Goal: Task Accomplishment & Management: Use online tool/utility

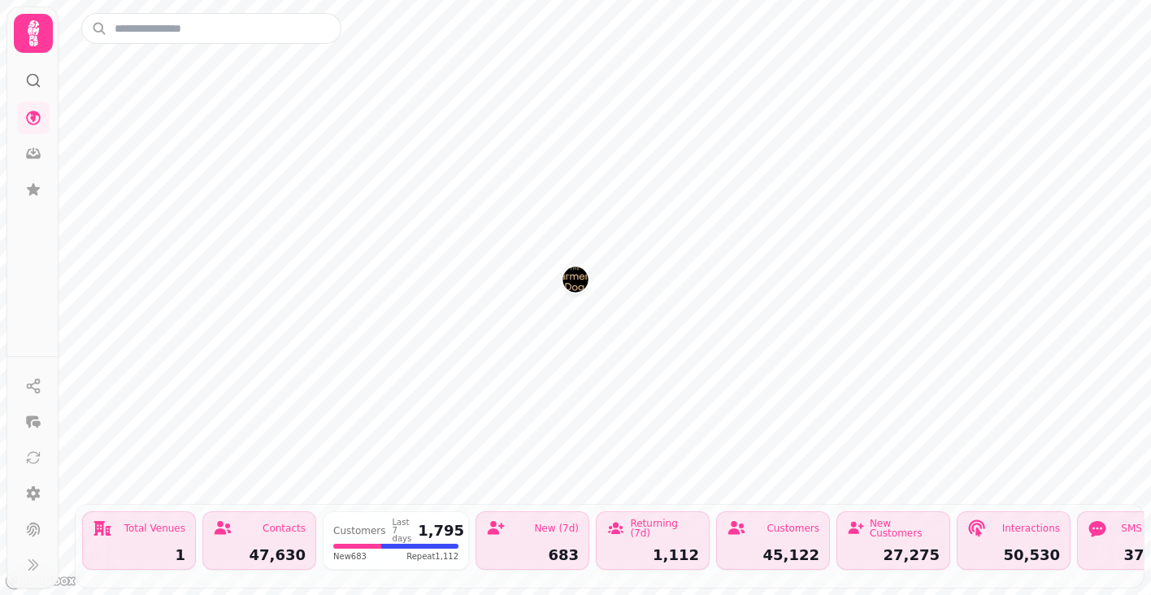
click at [576, 289] on img "The Farmers Dog" at bounding box center [574, 279] width 25 height 25
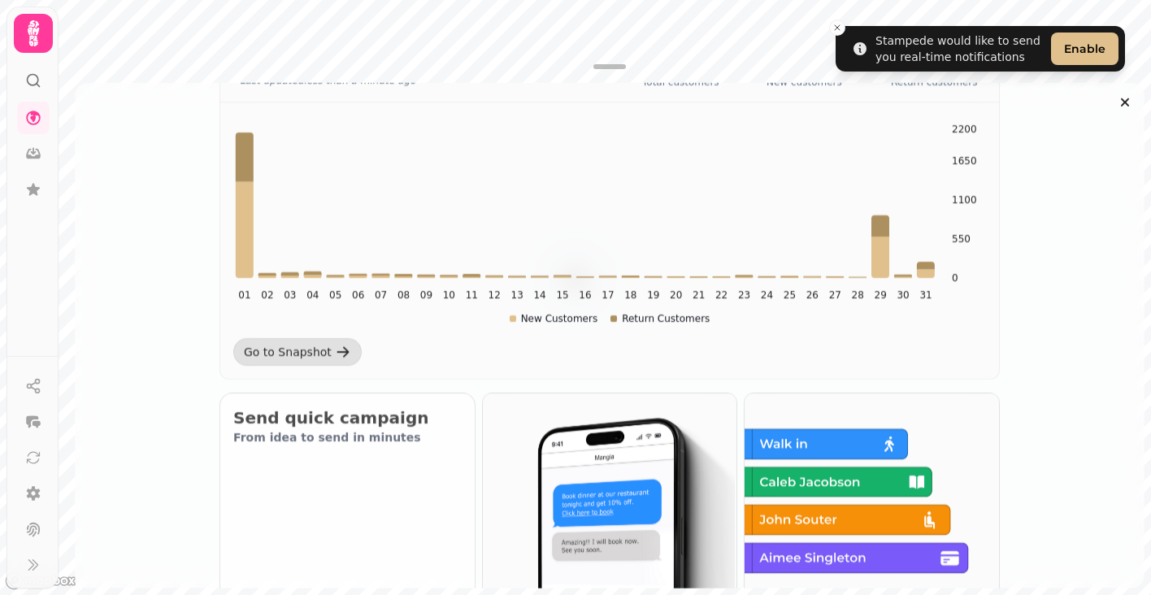
scroll to position [362, 0]
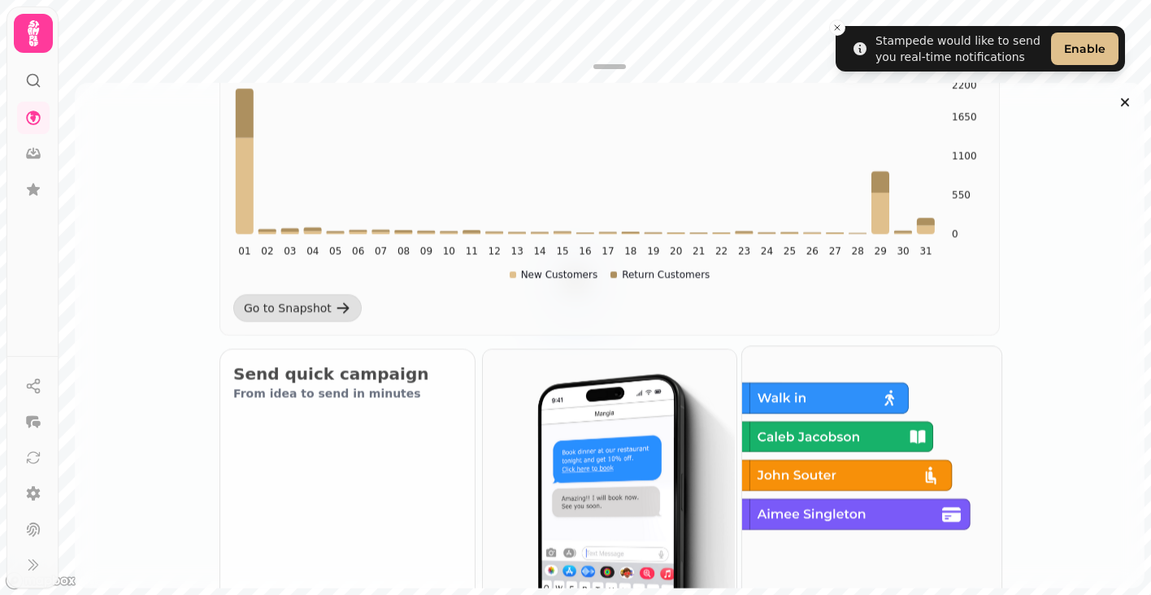
click at [921, 525] on img at bounding box center [869, 474] width 259 height 259
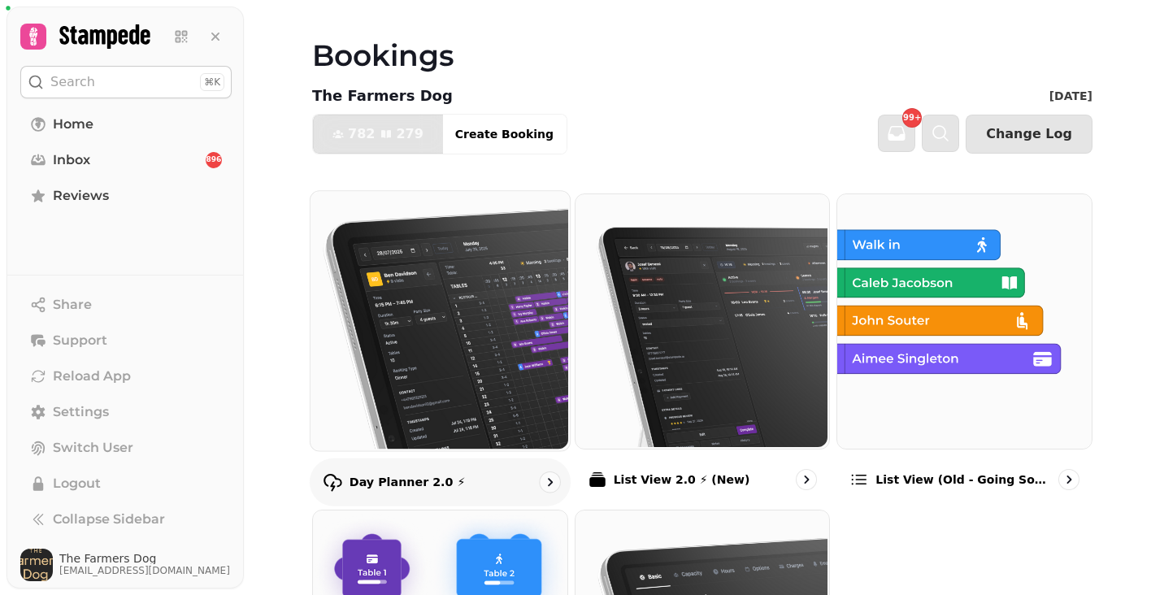
click at [385, 396] on img at bounding box center [438, 318] width 259 height 259
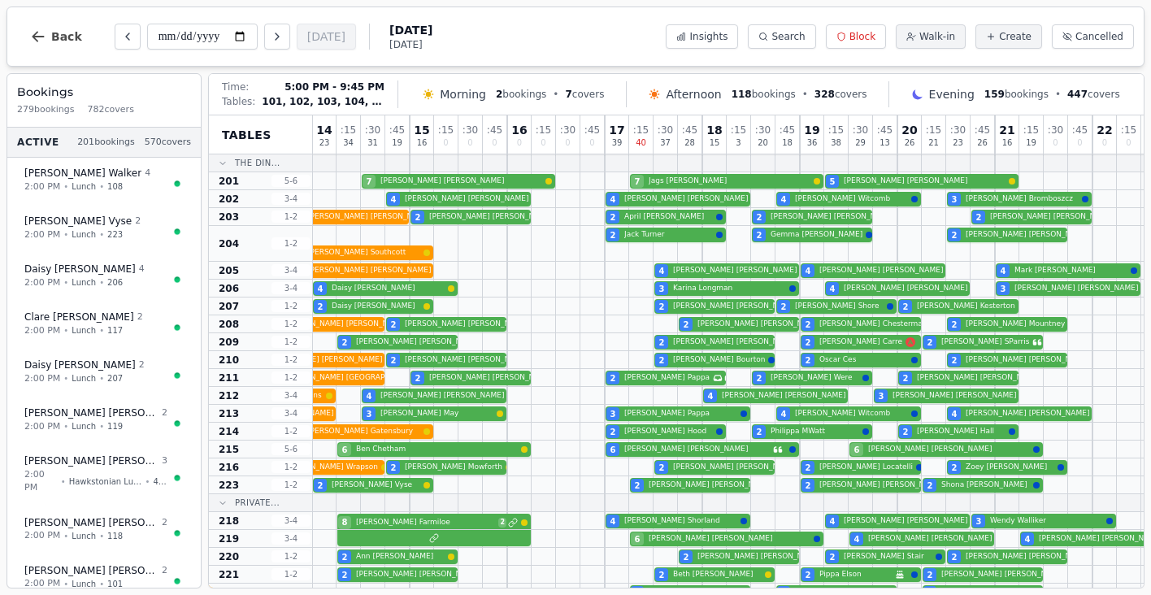
scroll to position [0, 196]
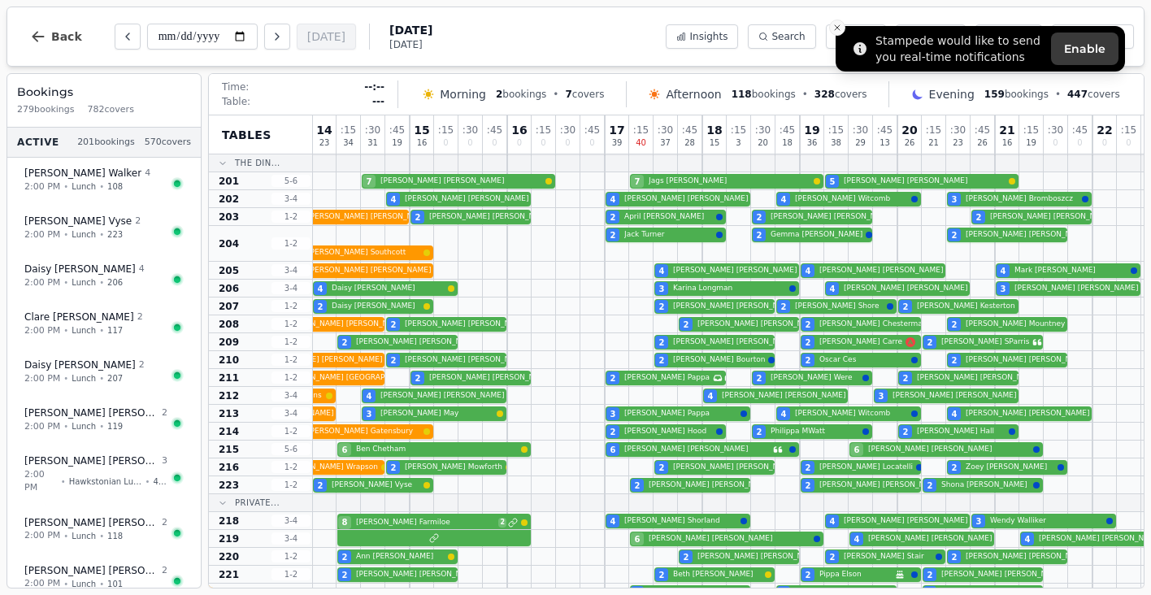
click at [844, 32] on button "Close toast" at bounding box center [837, 28] width 16 height 16
